Goal: Navigation & Orientation: Find specific page/section

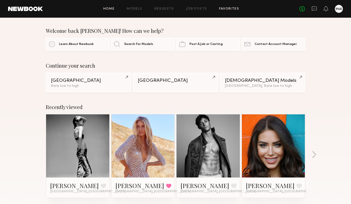
click at [233, 9] on link "Favorites" at bounding box center [229, 8] width 20 height 3
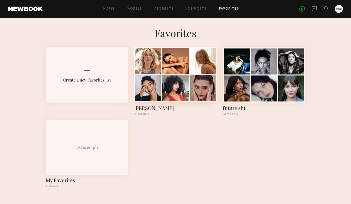
click at [188, 93] on div at bounding box center [175, 88] width 26 height 26
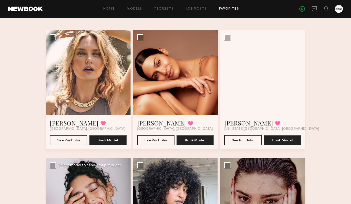
scroll to position [2, 0]
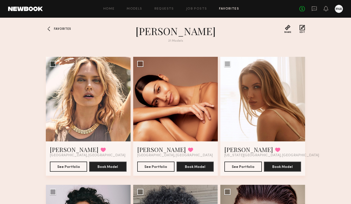
click at [52, 27] on div at bounding box center [50, 29] width 8 height 8
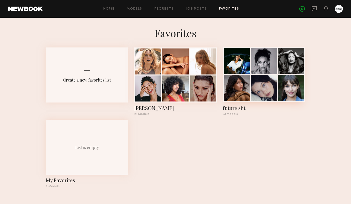
click at [263, 78] on div at bounding box center [264, 88] width 26 height 26
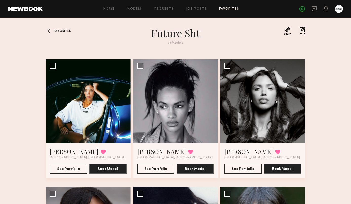
click at [68, 32] on span "Favorites" at bounding box center [62, 31] width 17 height 3
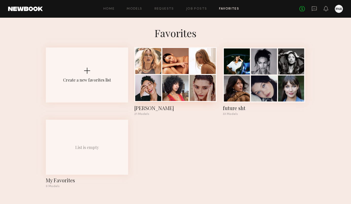
click at [159, 84] on div at bounding box center [148, 88] width 26 height 26
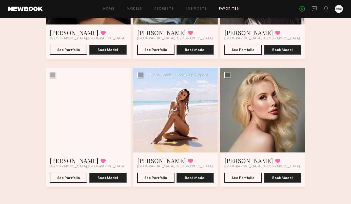
scroll to position [760, 0]
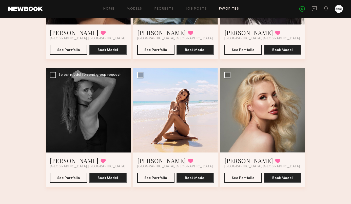
click at [94, 146] on div at bounding box center [88, 110] width 85 height 85
click at [69, 176] on button "See Portfolio" at bounding box center [68, 178] width 37 height 10
click at [70, 161] on link "Madeline M." at bounding box center [74, 161] width 49 height 8
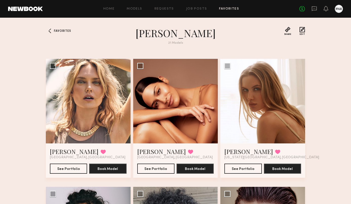
scroll to position [0, 0]
click at [54, 30] on span "Favorites" at bounding box center [62, 31] width 17 height 3
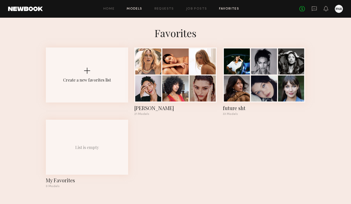
click at [131, 8] on link "Models" at bounding box center [133, 8] width 15 height 3
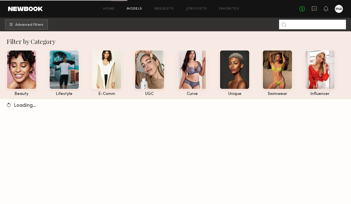
click at [298, 24] on input at bounding box center [312, 25] width 67 height 10
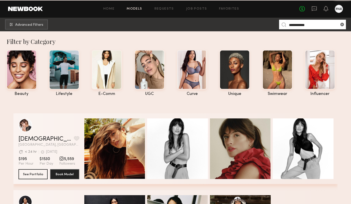
type input "**********"
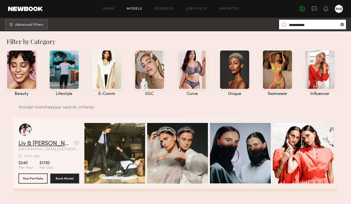
click at [50, 143] on link "Liv & Maddie M." at bounding box center [44, 144] width 53 height 6
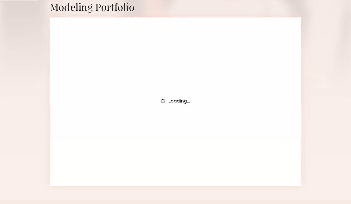
scroll to position [114, 0]
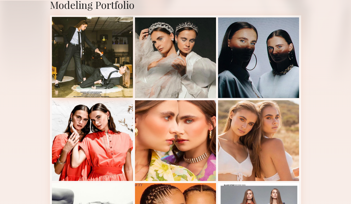
click at [89, 61] on div at bounding box center [92, 57] width 81 height 81
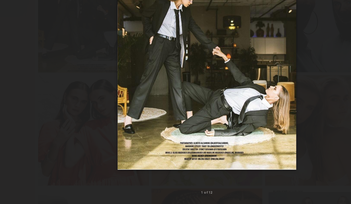
scroll to position [105, 0]
